Goal: Task Accomplishment & Management: Complete application form

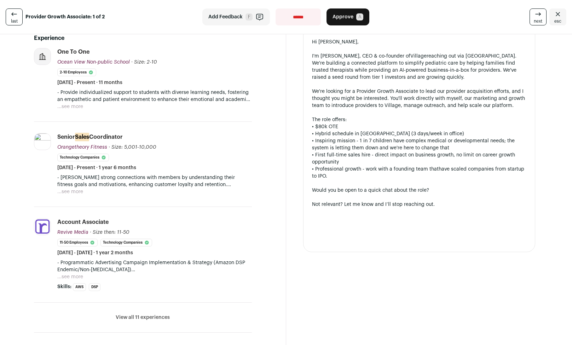
scroll to position [191, 0]
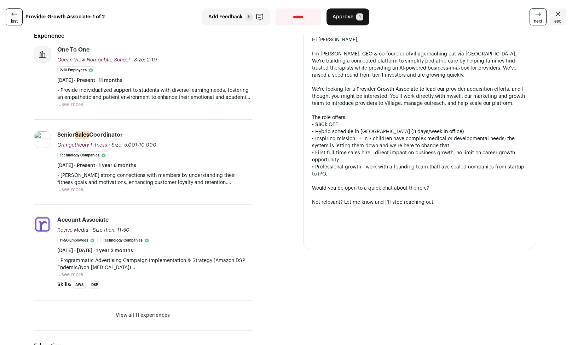
click at [78, 272] on button "...see more" at bounding box center [70, 275] width 26 height 7
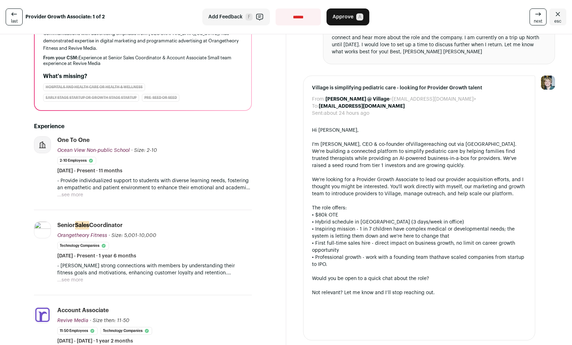
scroll to position [0, 0]
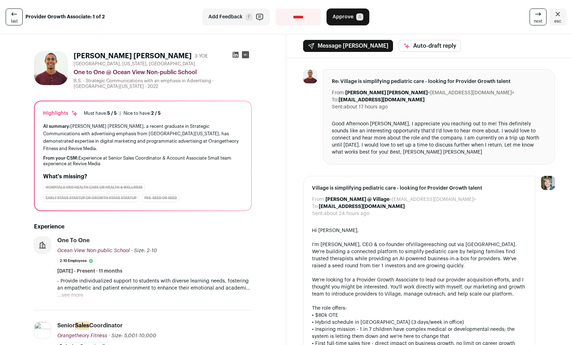
click at [63, 295] on li "Ocean View Non-public School [DOMAIN_NAME] Add to company list Public / Private…" at bounding box center [143, 274] width 218 height 74
click at [69, 292] on button "...see more" at bounding box center [70, 295] width 26 height 7
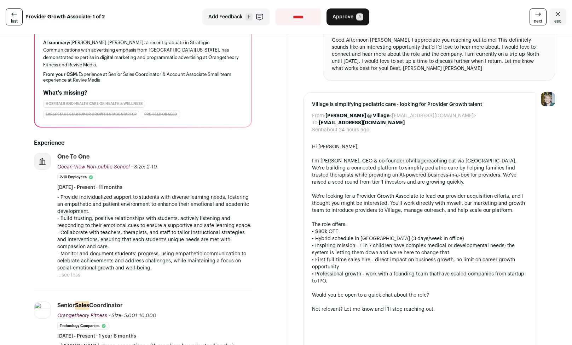
scroll to position [153, 0]
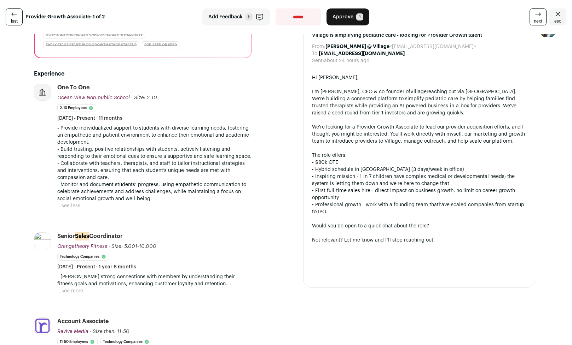
click at [78, 288] on button "...see more" at bounding box center [70, 291] width 26 height 7
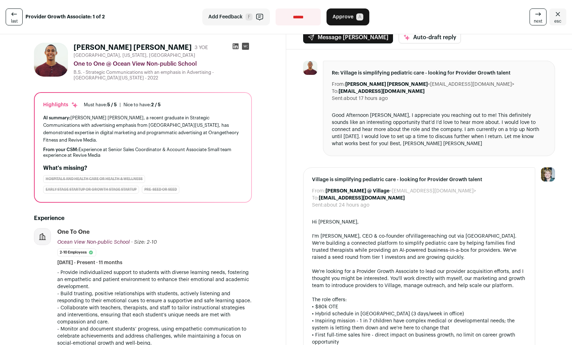
scroll to position [0, 0]
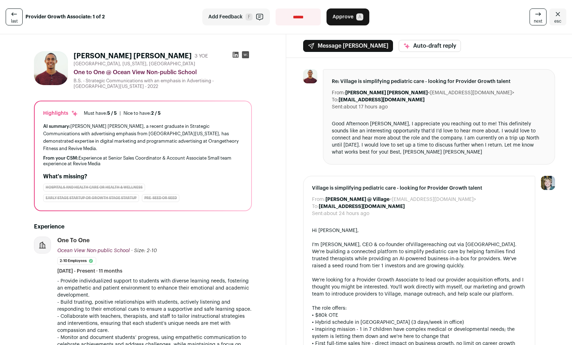
click at [58, 68] on img at bounding box center [51, 68] width 34 height 34
click at [348, 21] on button "Approve A" at bounding box center [347, 16] width 43 height 17
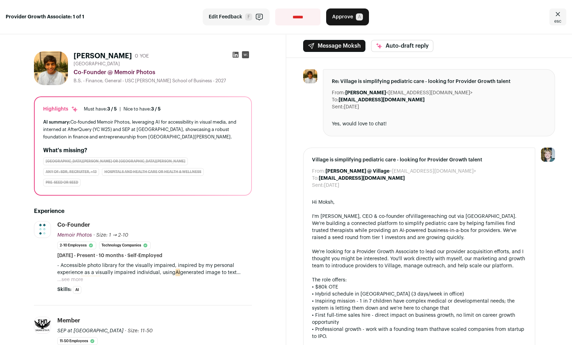
click at [237, 19] on span "Edit Feedback" at bounding box center [226, 16] width 34 height 7
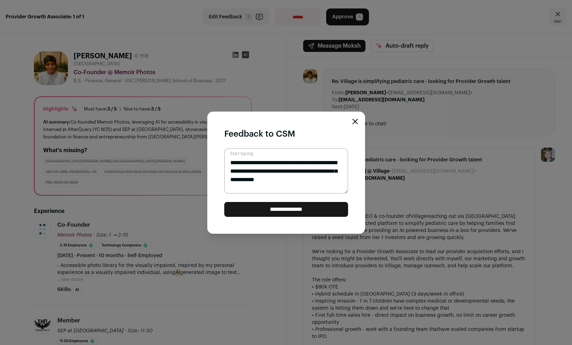
click at [144, 233] on div "**********" at bounding box center [286, 172] width 572 height 345
